Goal: Check status: Check status

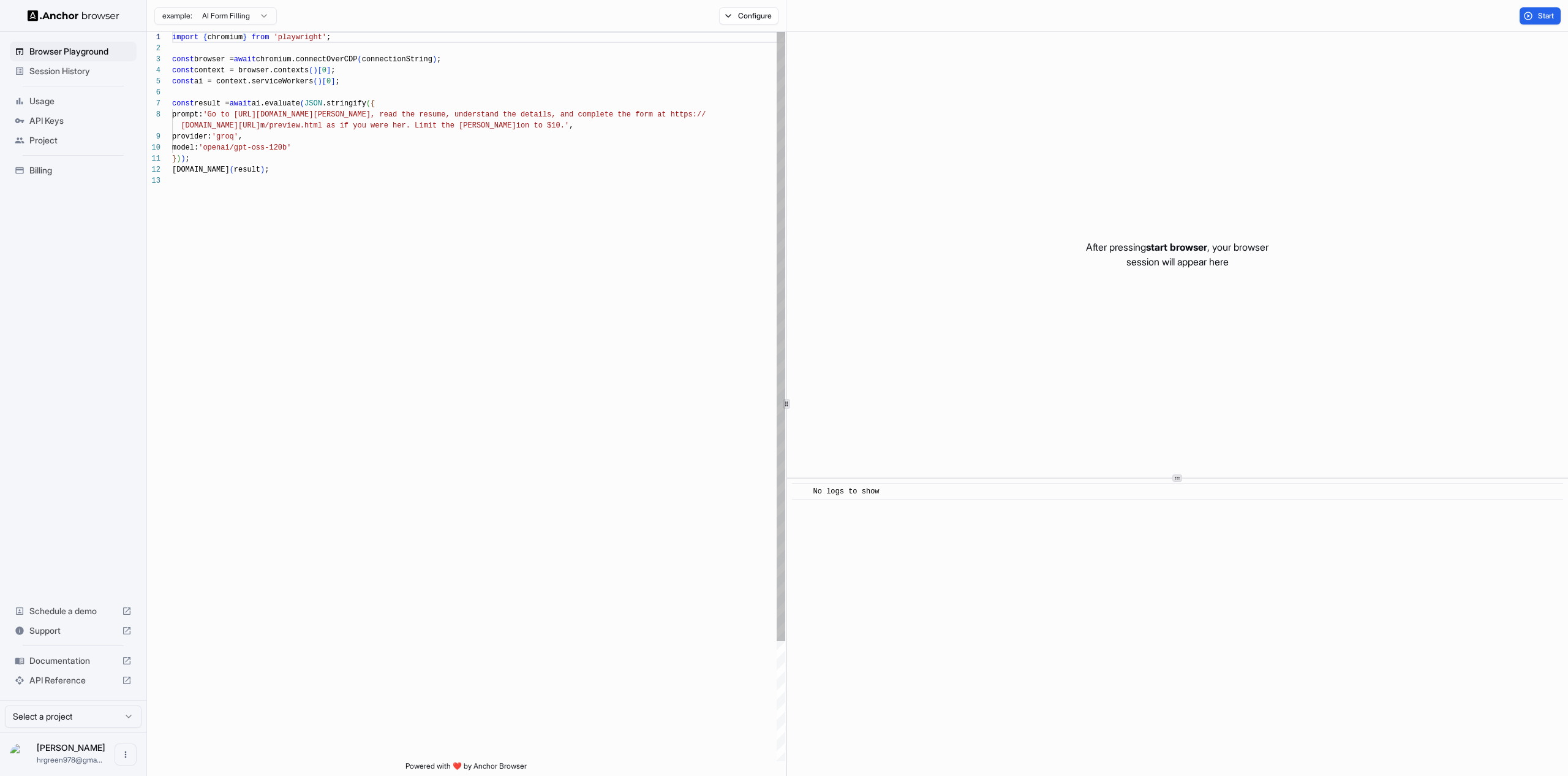
scroll to position [88, 0]
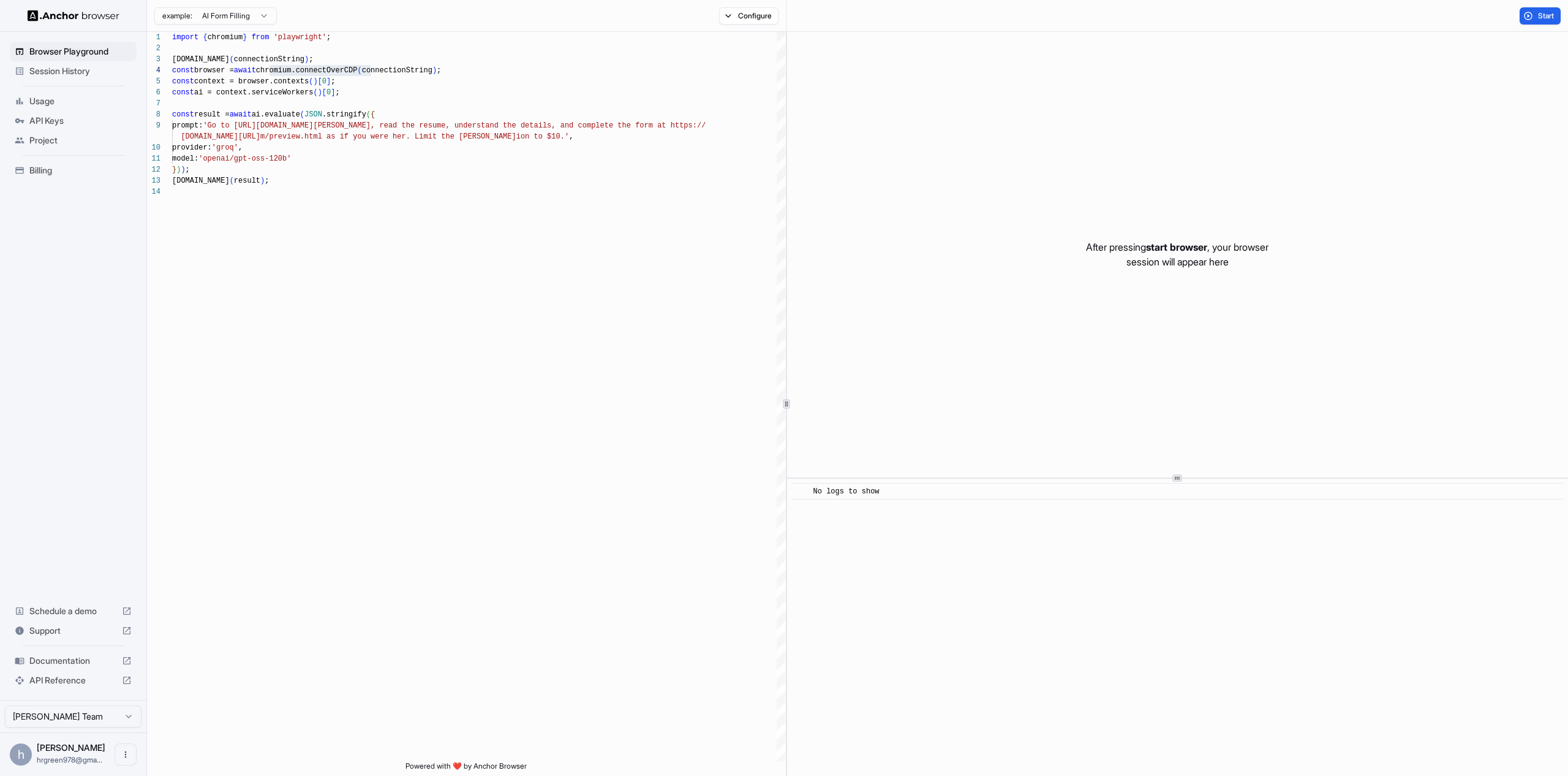
scroll to position [33, 0]
click at [38, 99] on span "Usage" at bounding box center [80, 102] width 103 height 13
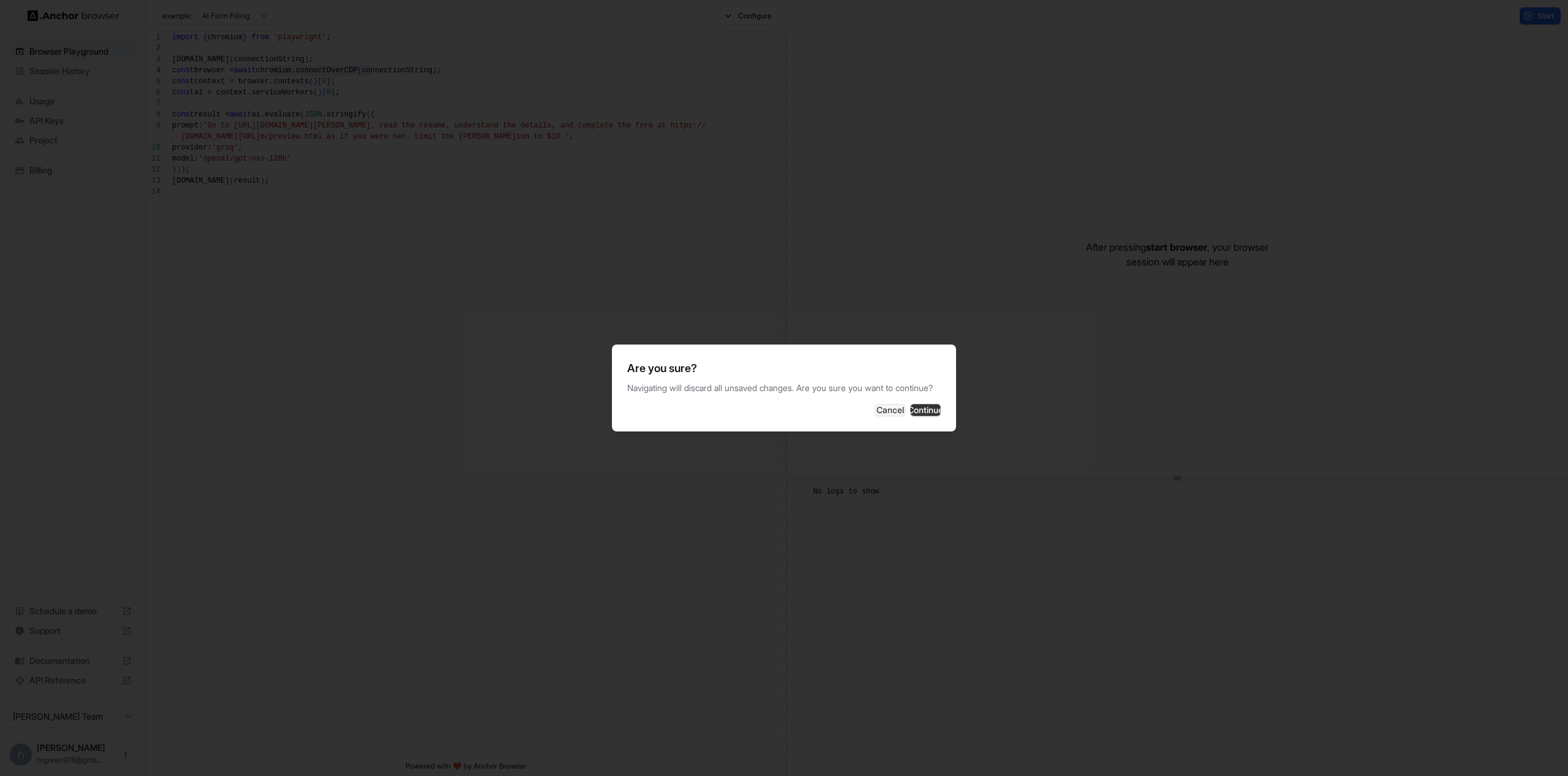
click at [917, 416] on button "Continue" at bounding box center [926, 410] width 31 height 13
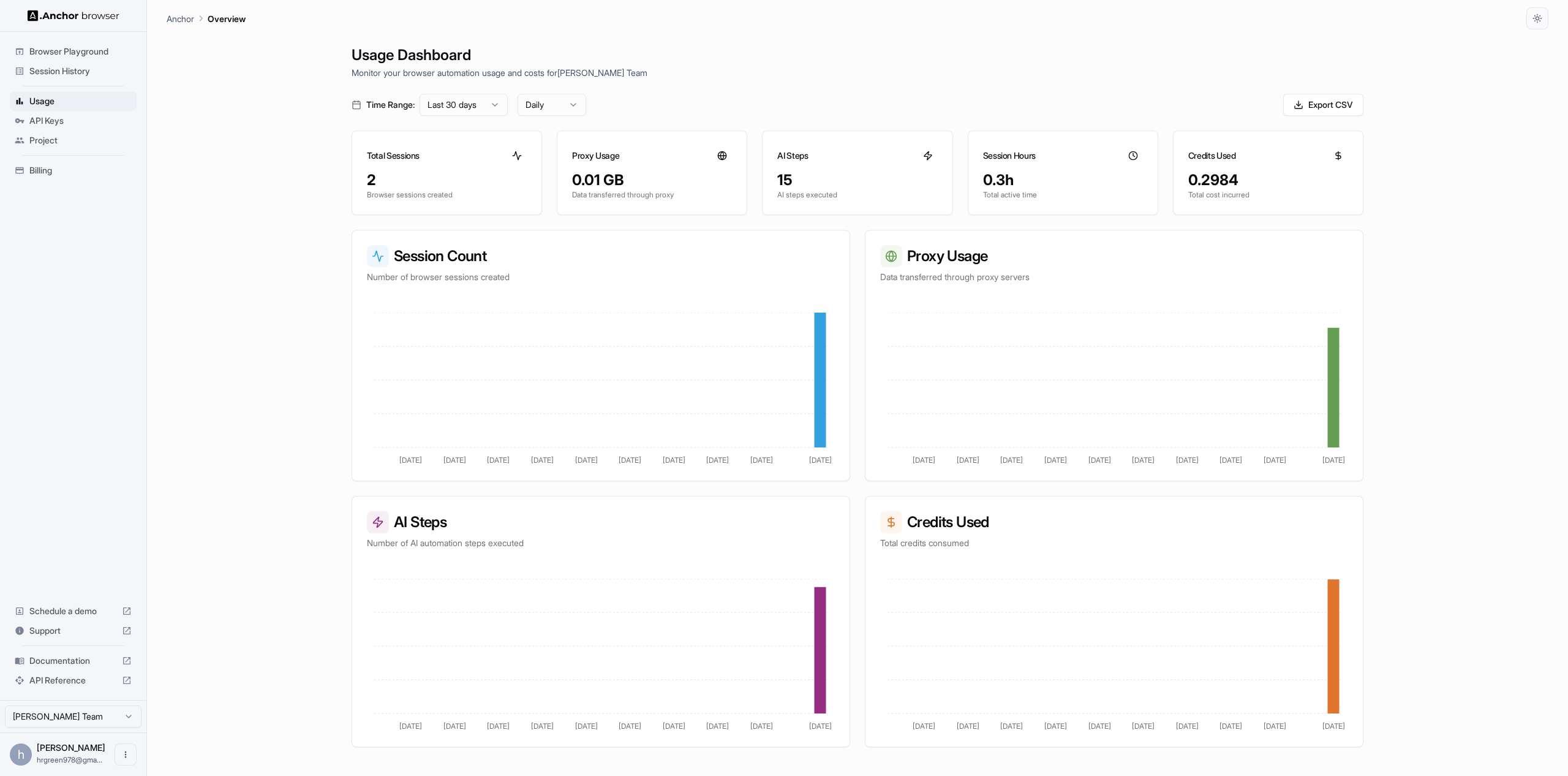
click at [424, 169] on div "Total Sessions" at bounding box center [446, 150] width 190 height 39
click at [58, 78] on div "Session History" at bounding box center [74, 72] width 127 height 20
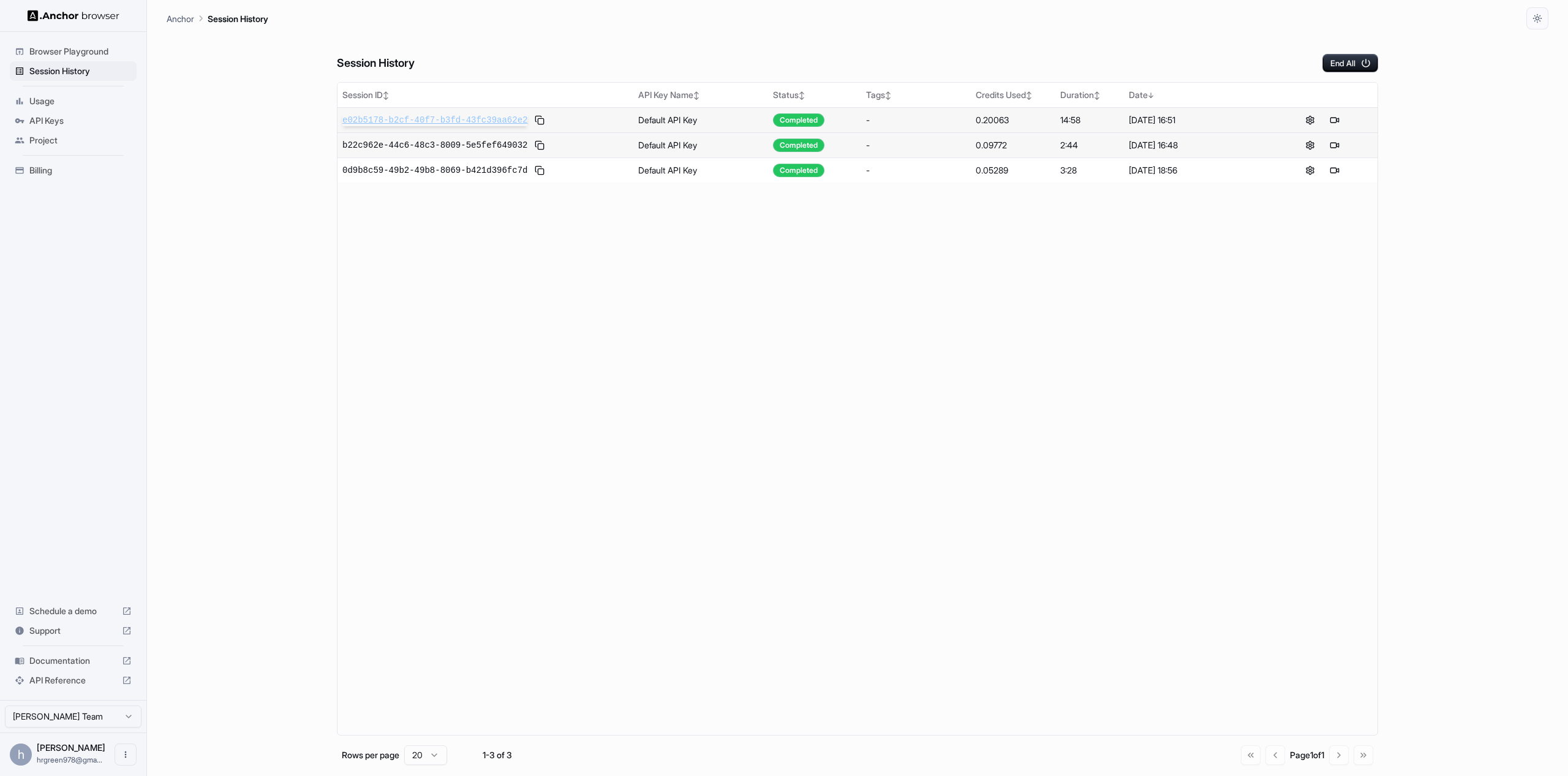
click at [472, 119] on span "e02b5178-b2cf-40f7-b3fd-43fc39aa62e2" at bounding box center [435, 121] width 185 height 13
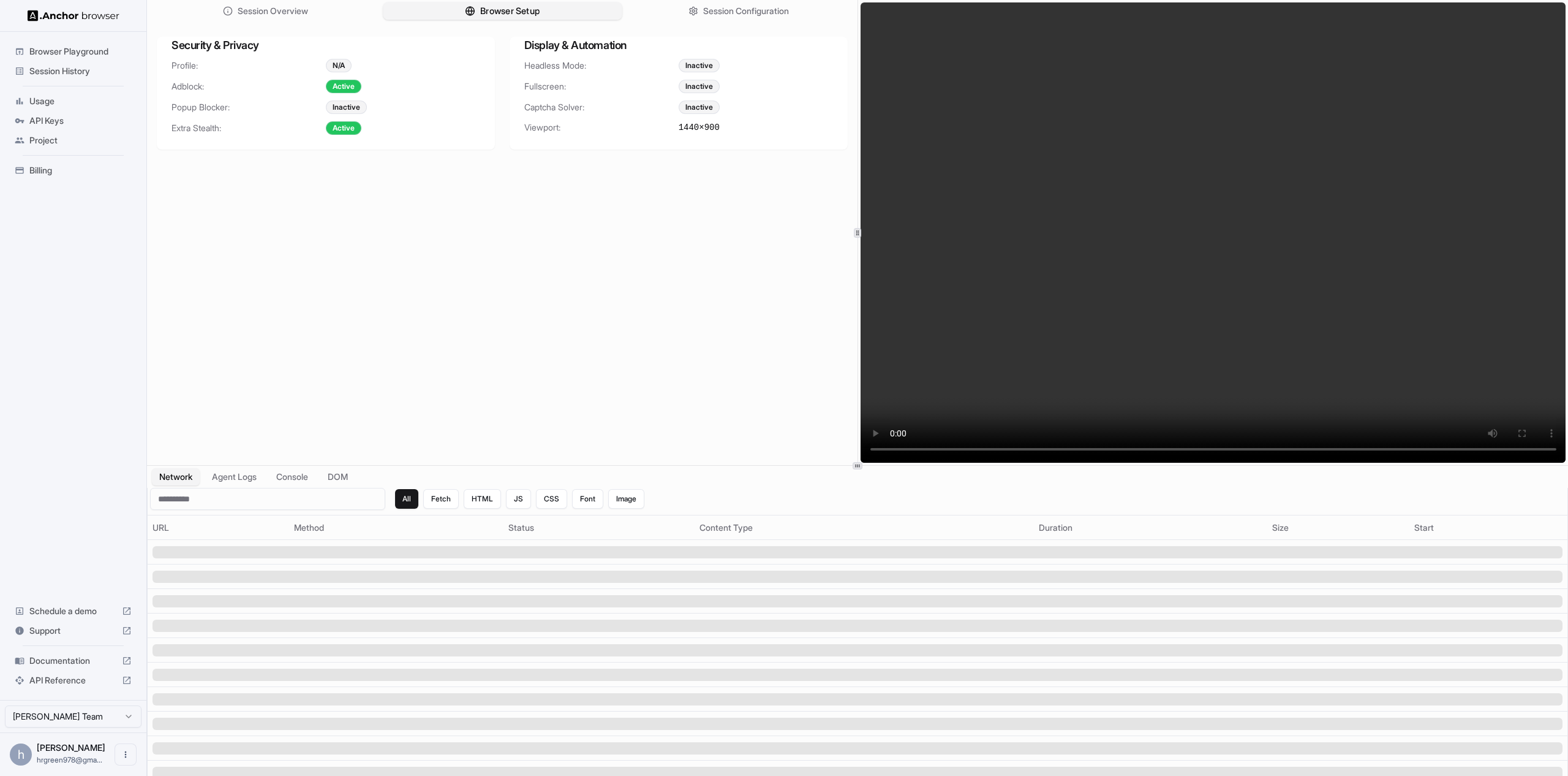
click at [543, 13] on button "Browser Setup" at bounding box center [502, 12] width 239 height 18
click at [728, 12] on span "Session Configuration" at bounding box center [746, 11] width 88 height 13
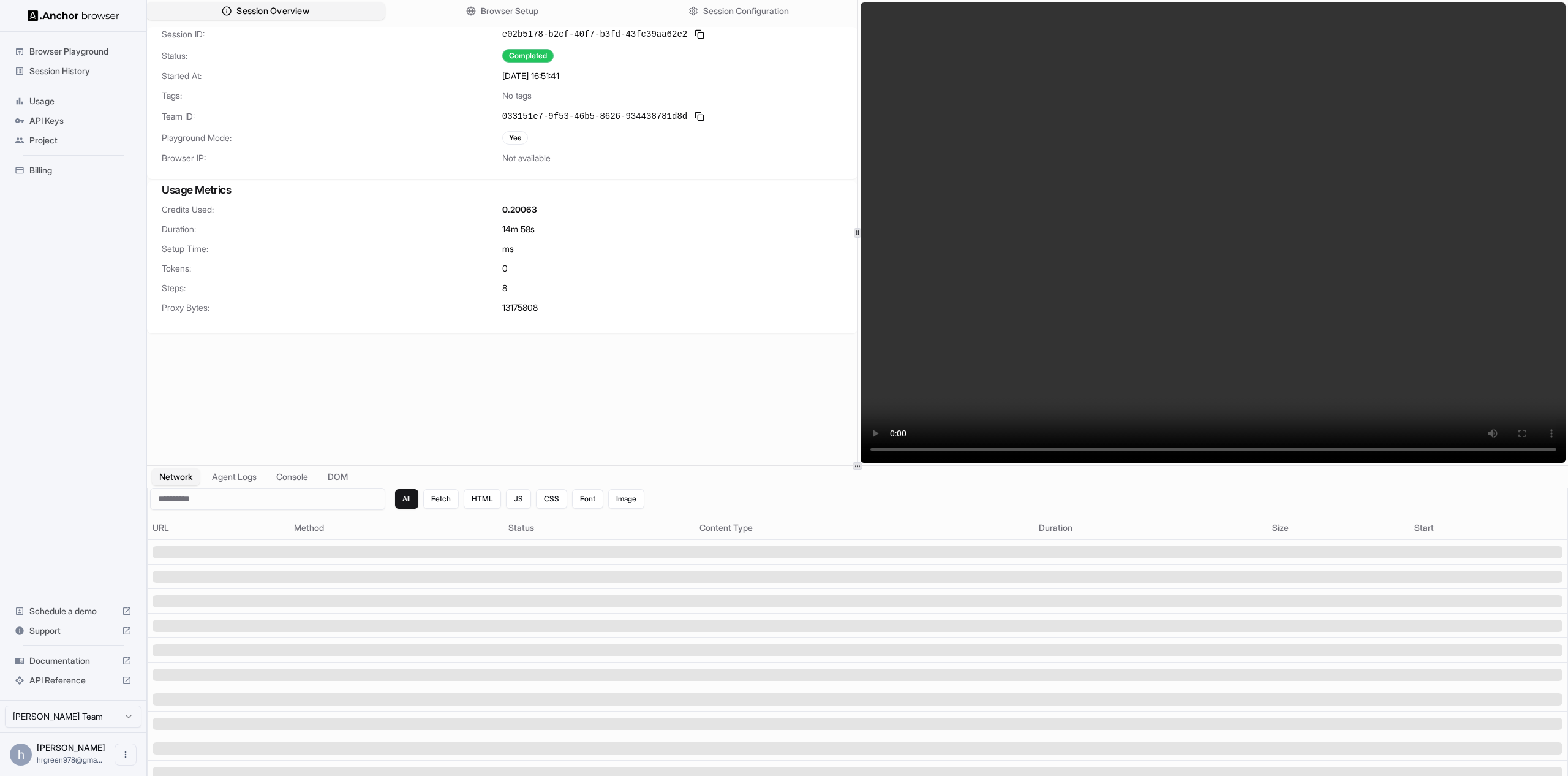
click at [238, 11] on span "Session Overview" at bounding box center [273, 11] width 73 height 13
click at [95, 718] on html "Browser Playground Session History Usage API Keys Project Billing Schedule a de…" at bounding box center [784, 388] width 1568 height 776
drag, startPoint x: 94, startPoint y: 718, endPoint x: 95, endPoint y: 682, distance: 36.0
click at [93, 718] on html "Browser Playground Session History Usage API Keys Project Billing Schedule a de…" at bounding box center [784, 388] width 1568 height 776
click at [46, 10] on img at bounding box center [73, 15] width 92 height 12
